Goal: Transaction & Acquisition: Download file/media

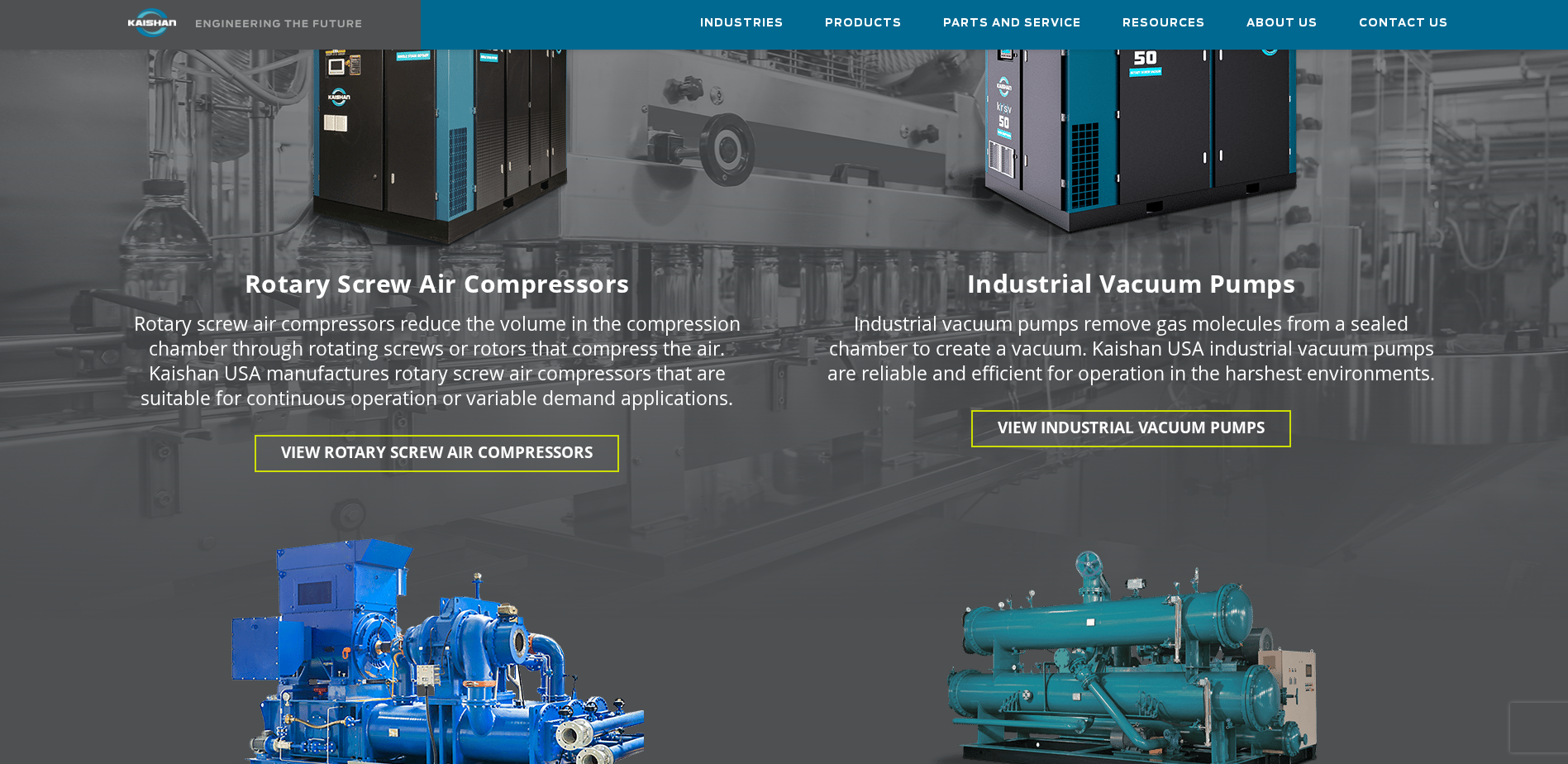
scroll to position [2278, 0]
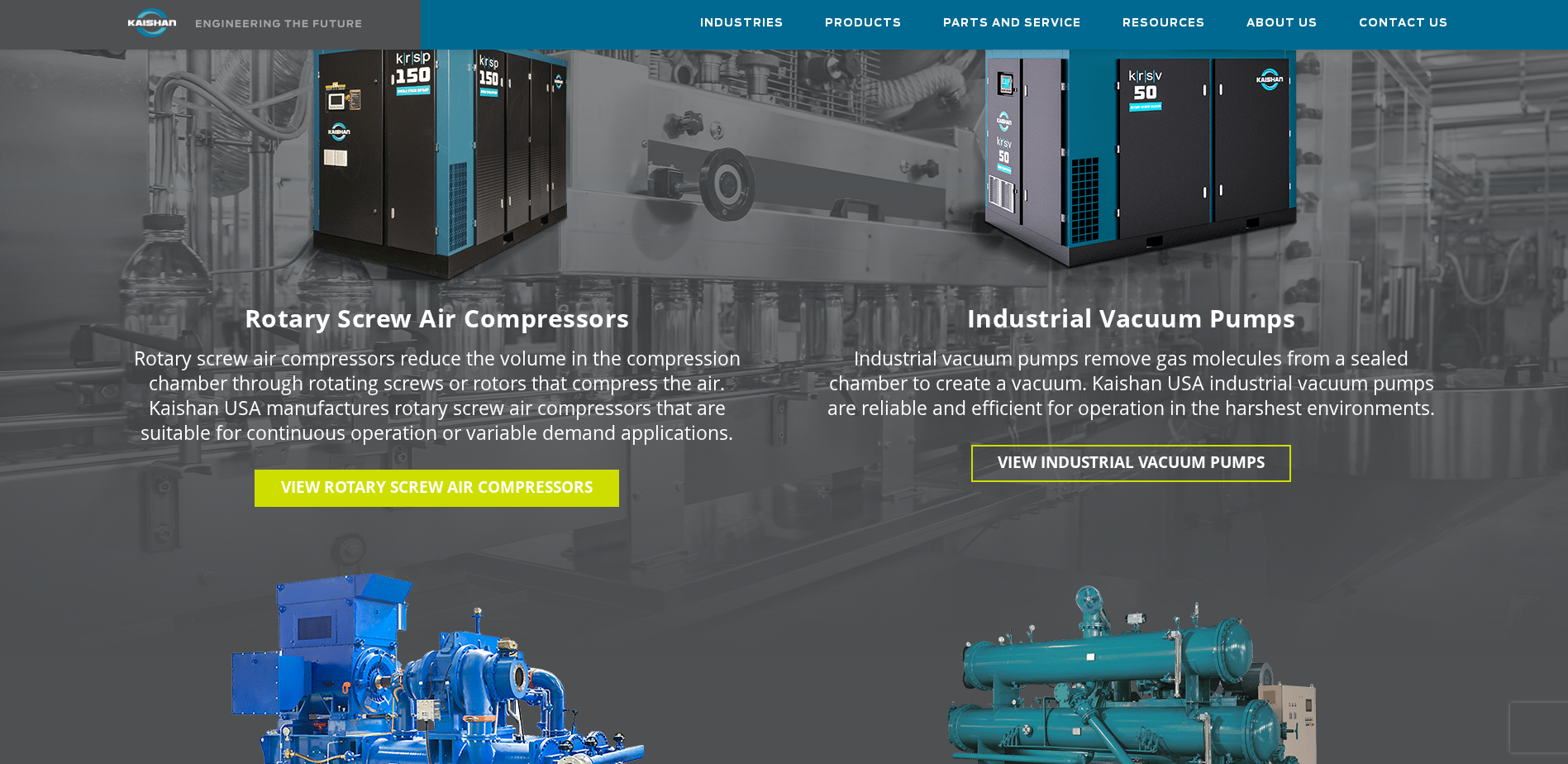
click at [472, 476] on span "View Rotary Screw Air Compressors" at bounding box center [437, 487] width 312 height 22
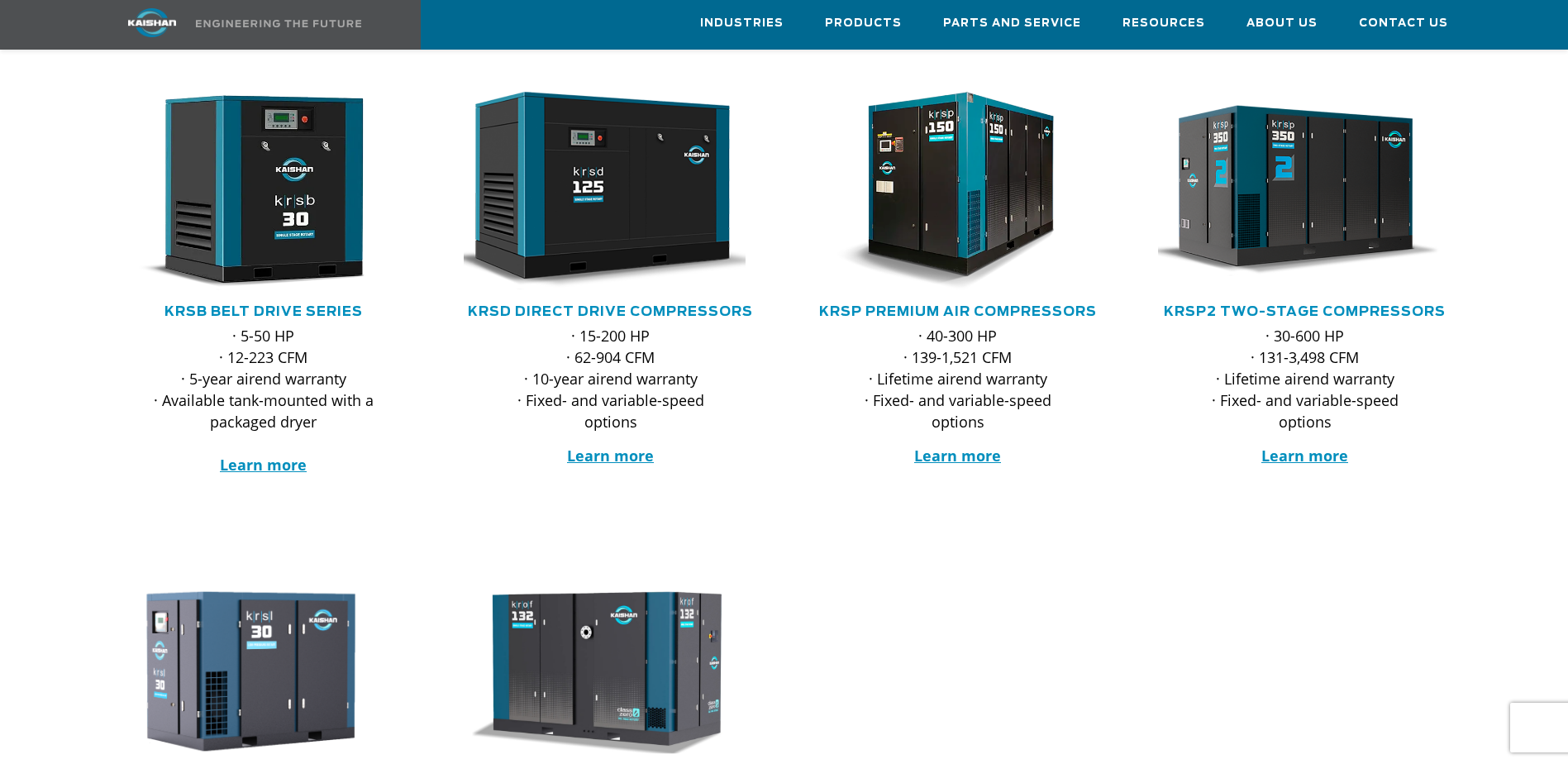
scroll to position [191, 0]
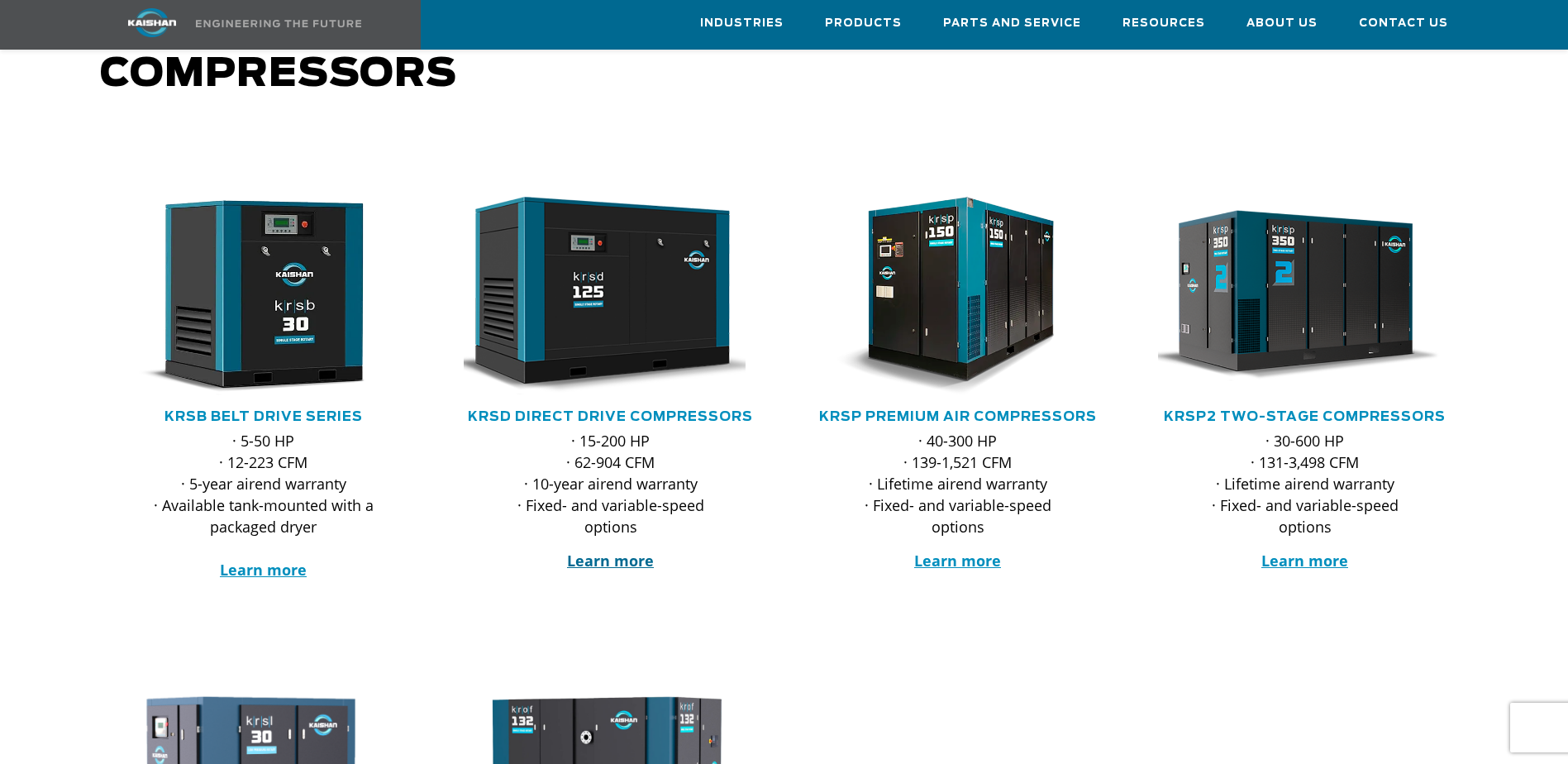
click at [606, 551] on strong "Learn more" at bounding box center [610, 561] width 87 height 20
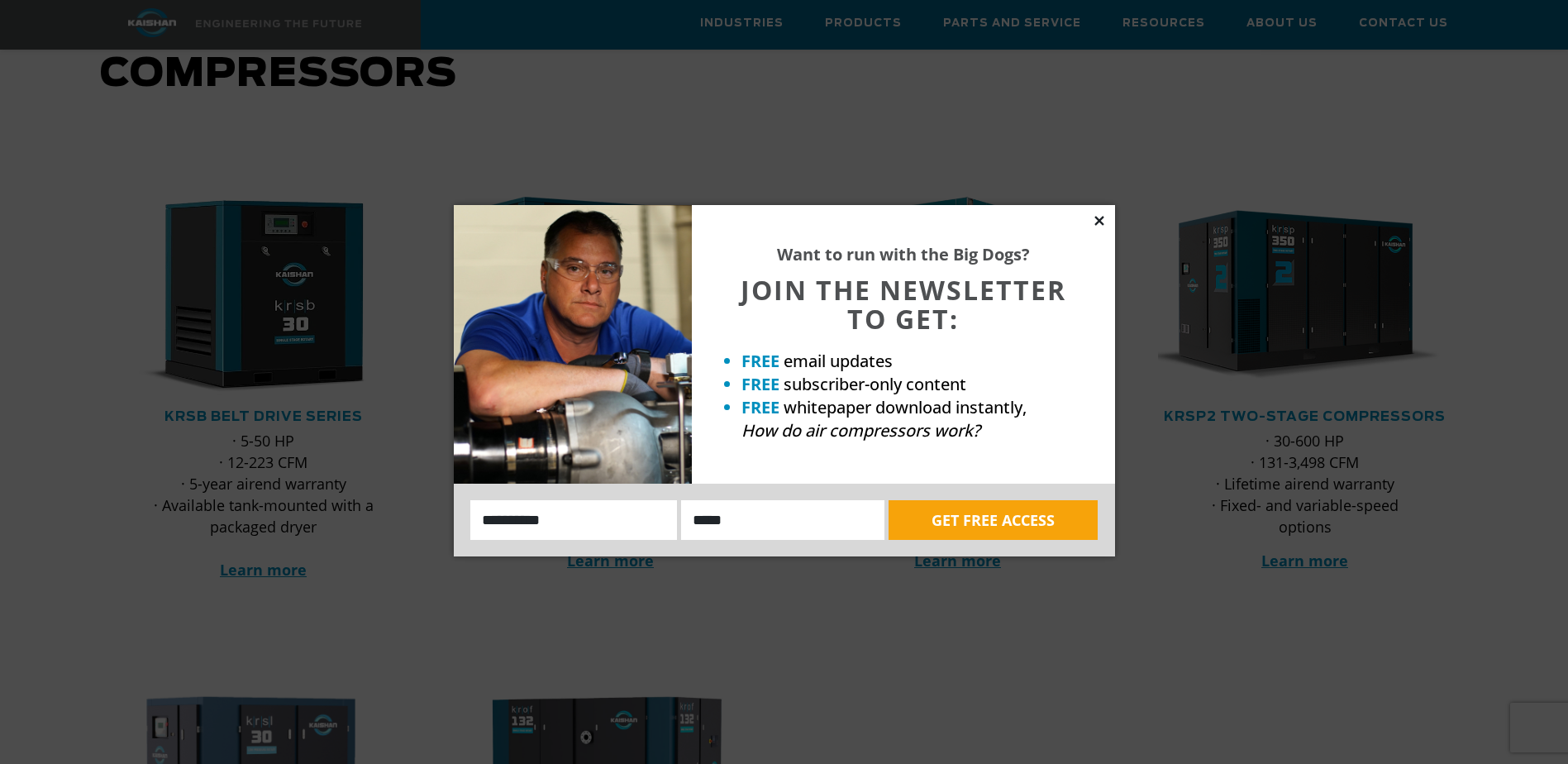
click at [1104, 218] on icon at bounding box center [1099, 220] width 15 height 15
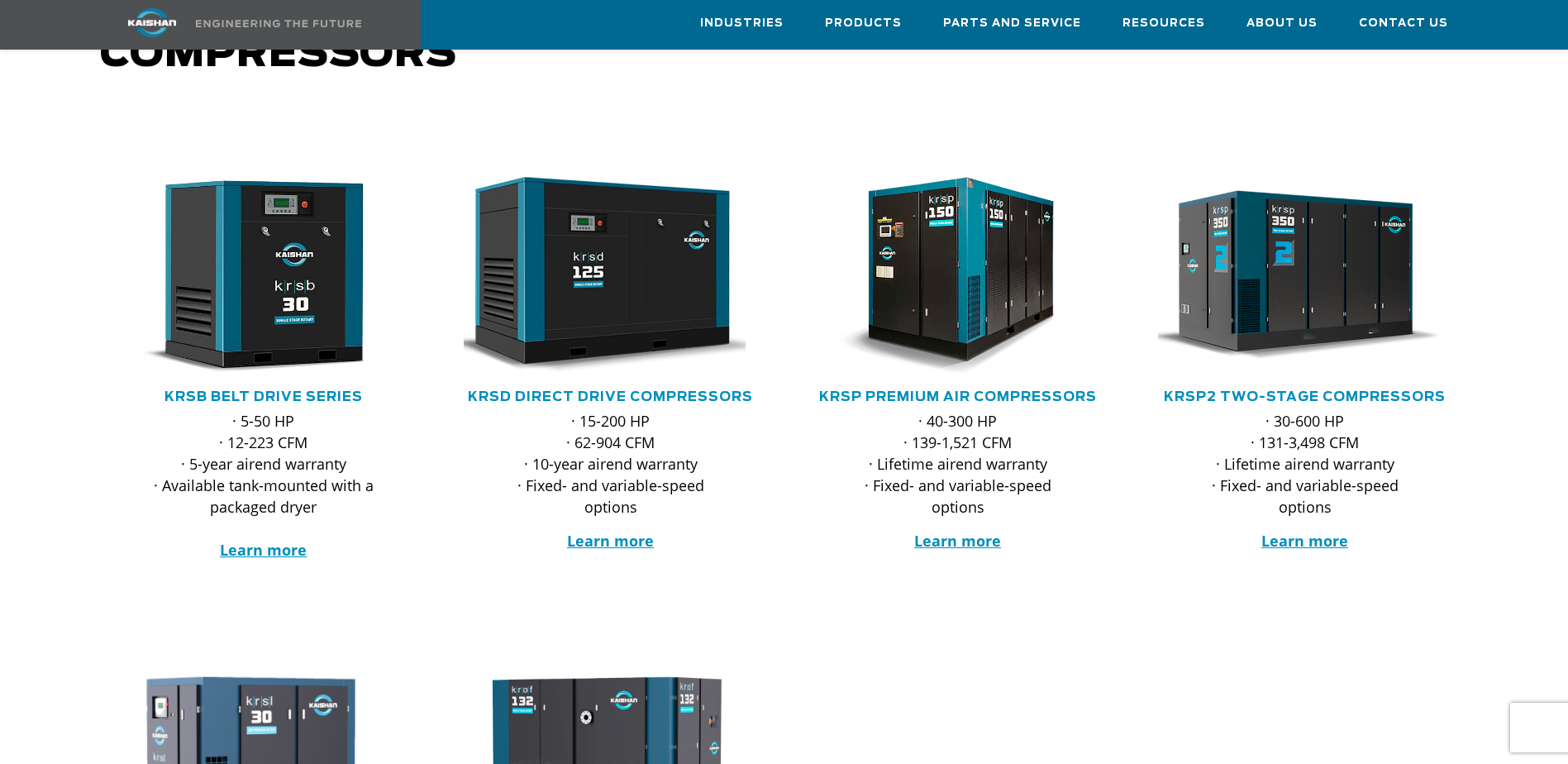
scroll to position [199, 0]
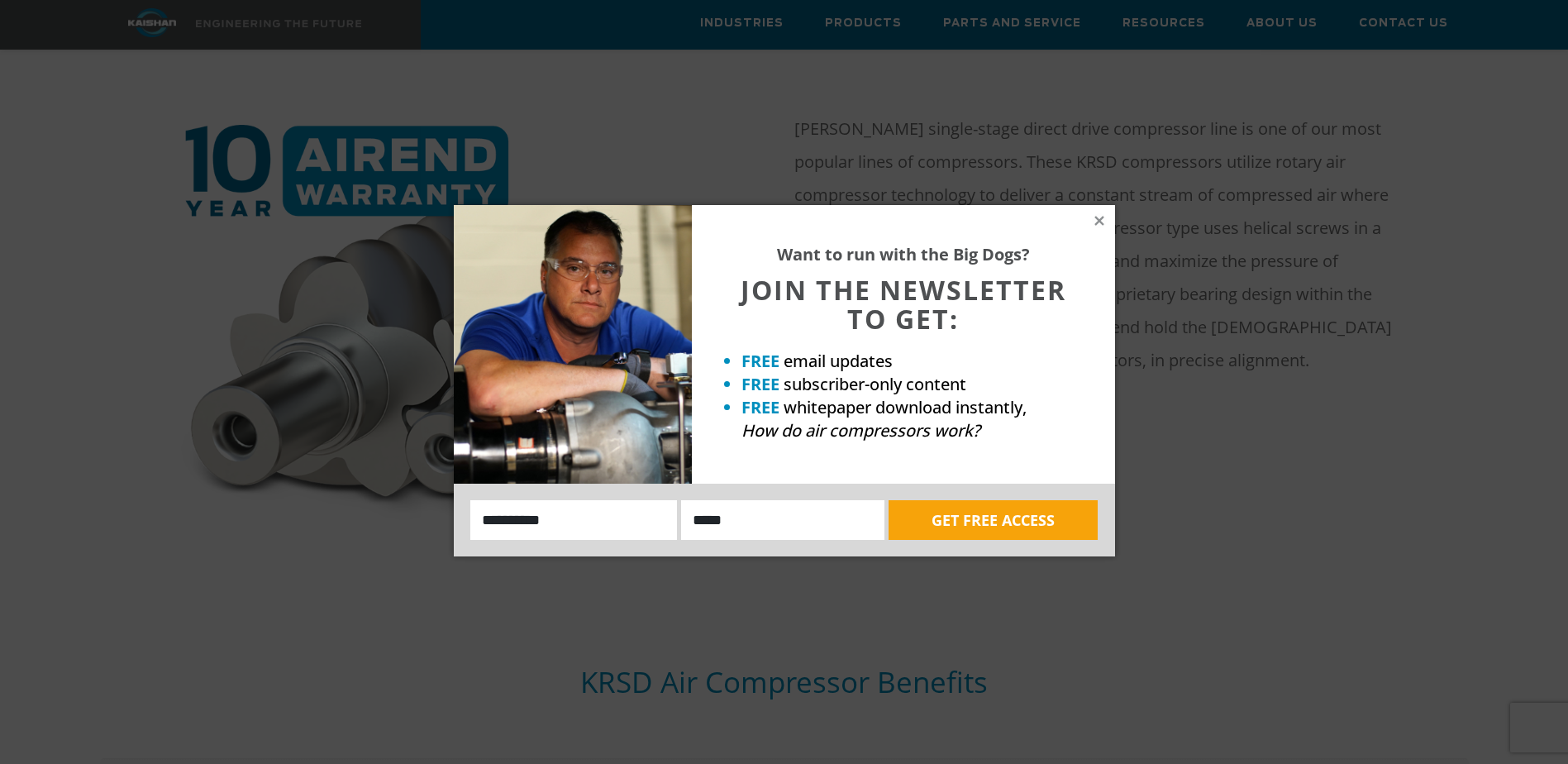
scroll to position [692, 0]
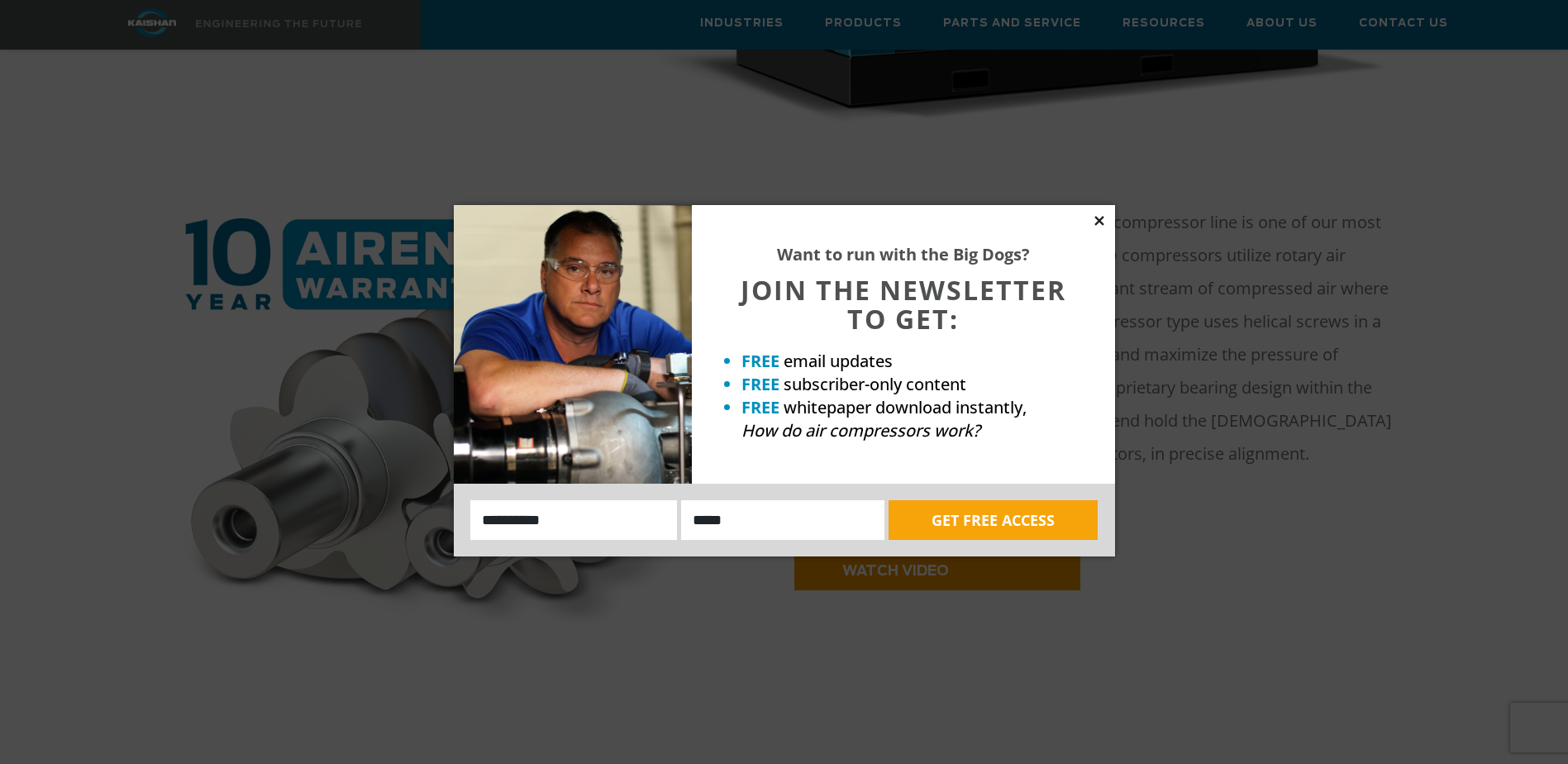
click at [1104, 221] on icon at bounding box center [1099, 220] width 15 height 15
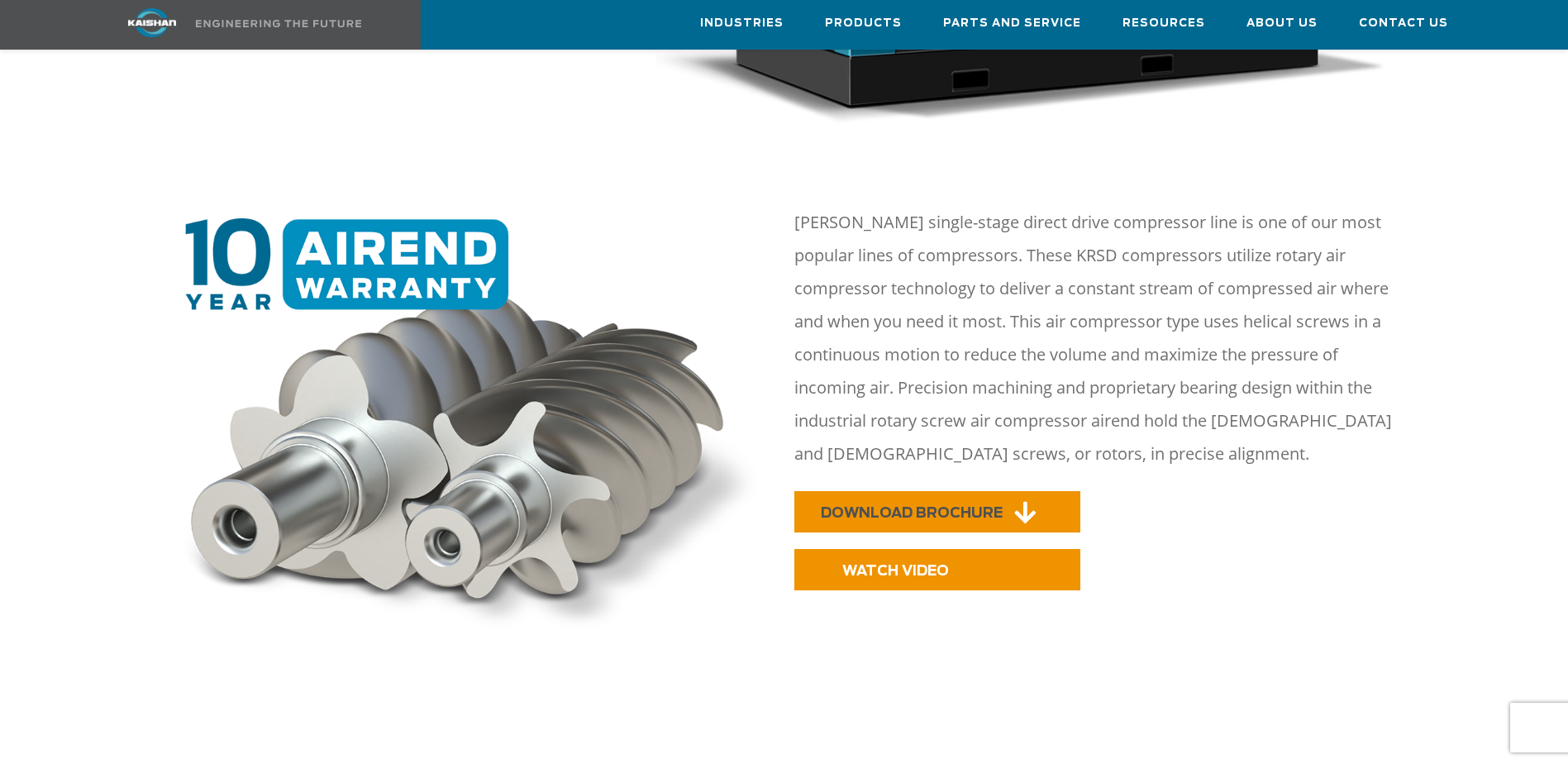
click at [911, 506] on span "DOWNLOAD BROCHURE" at bounding box center [912, 513] width 182 height 14
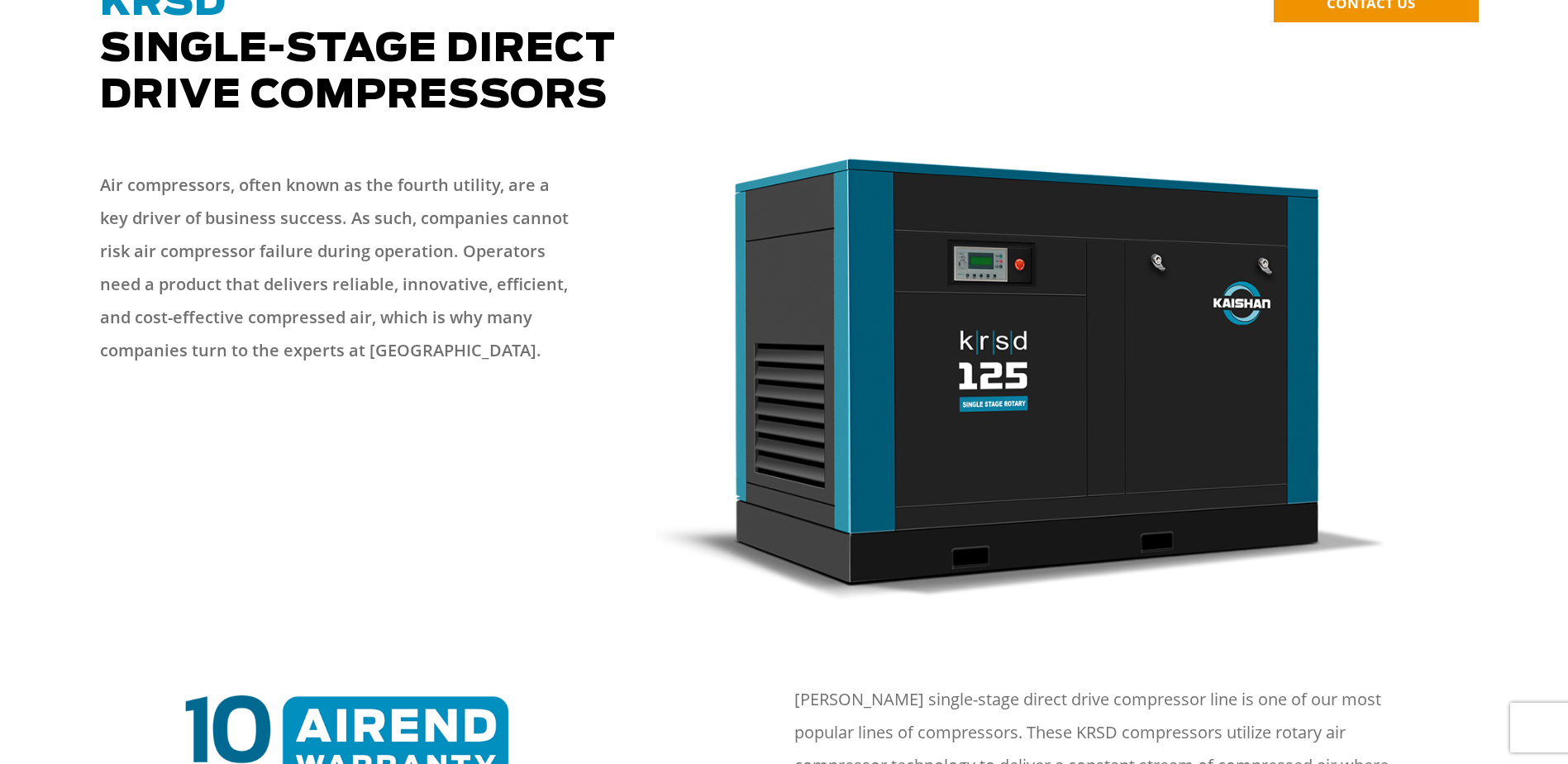
scroll to position [0, 0]
